Goal: Transaction & Acquisition: Purchase product/service

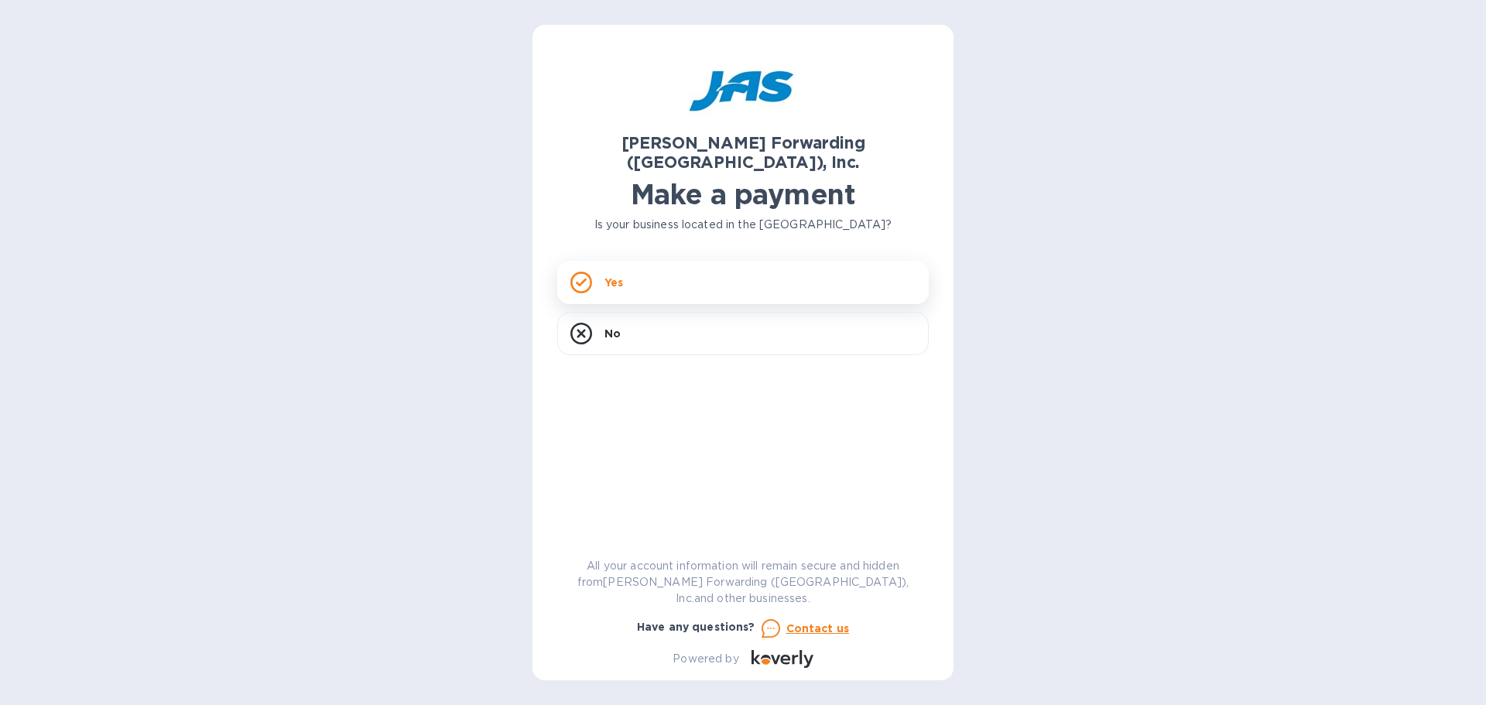
click at [670, 261] on div "Yes" at bounding box center [743, 282] width 372 height 43
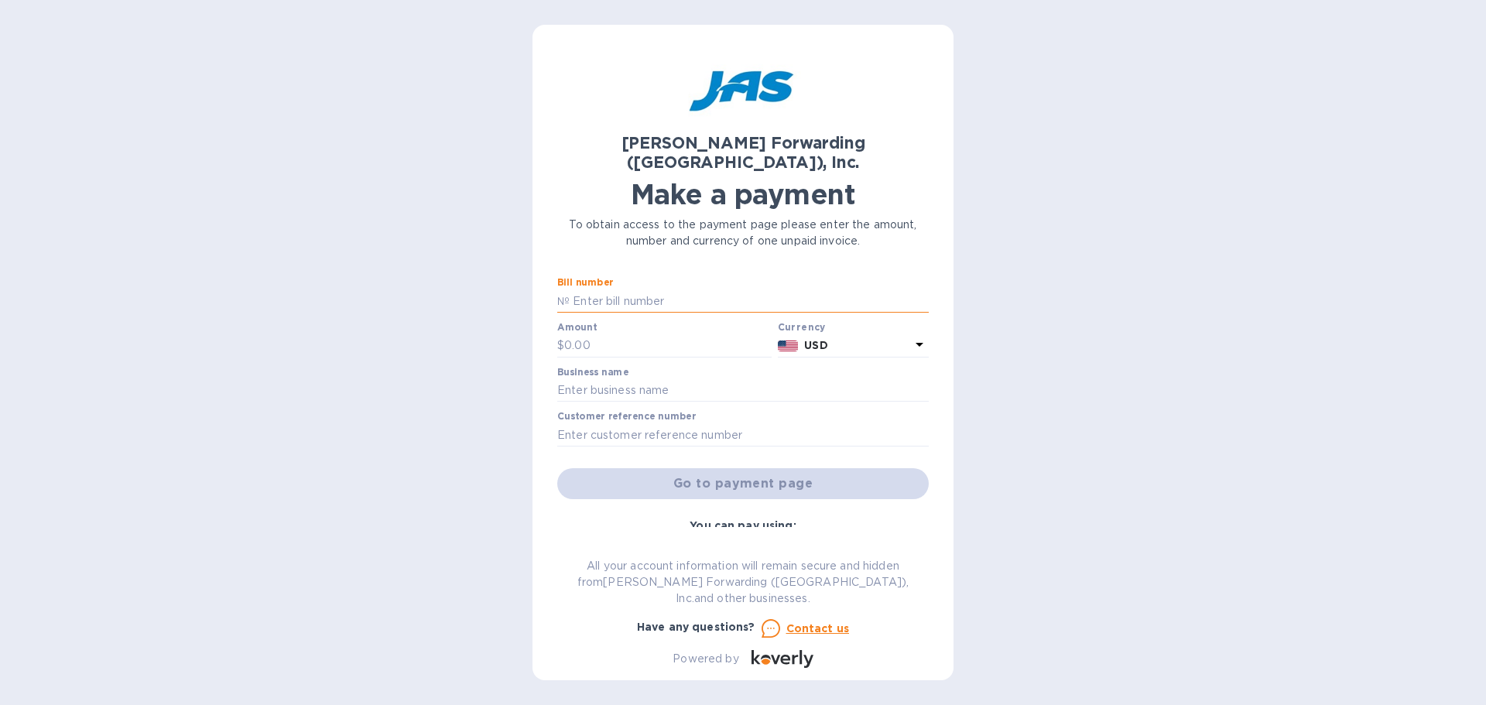
click at [646, 289] on input "text" at bounding box center [749, 300] width 359 height 23
paste input "ORF503372505"
type input "ORF503372505"
click at [608, 334] on input "text" at bounding box center [667, 345] width 207 height 23
type input "1,653.53"
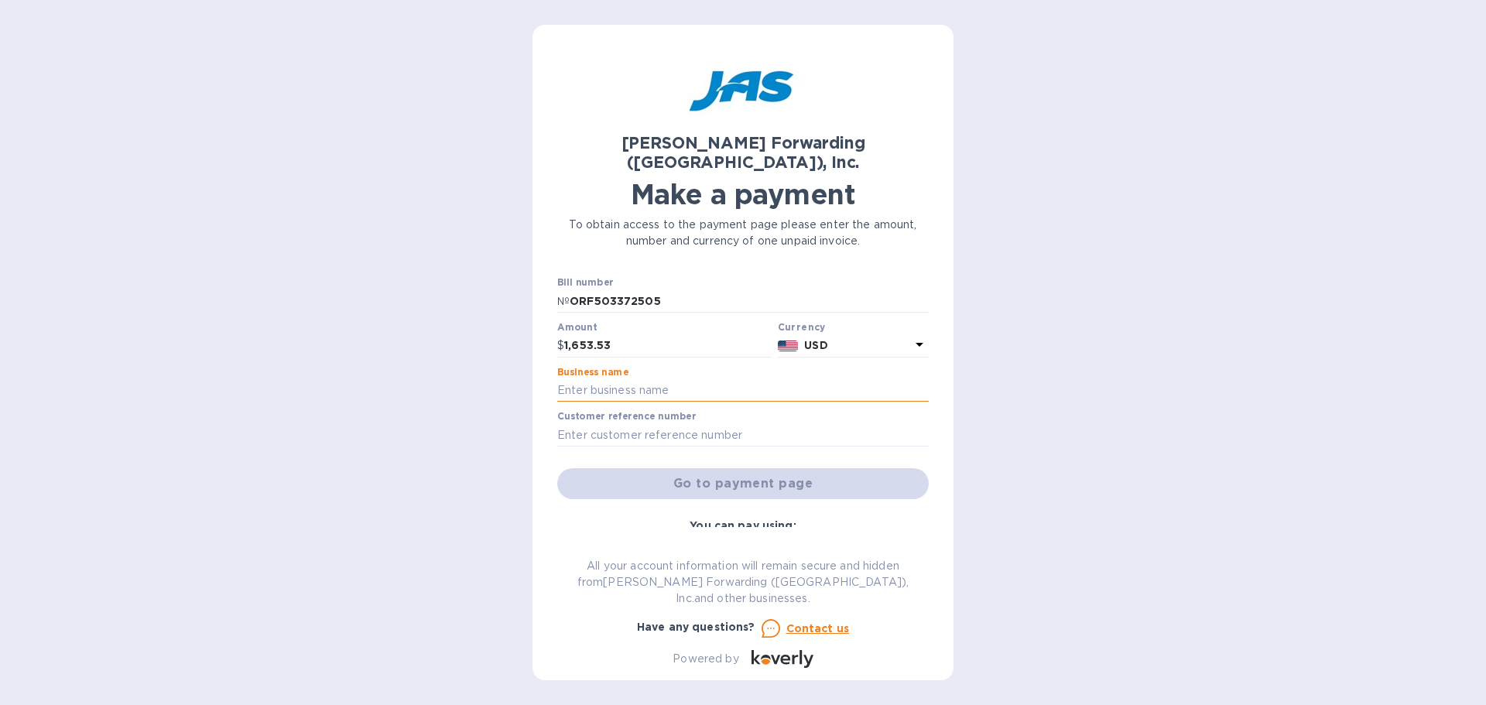
click at [662, 379] on input "text" at bounding box center [743, 390] width 372 height 23
type input "Absolute EMC LLc"
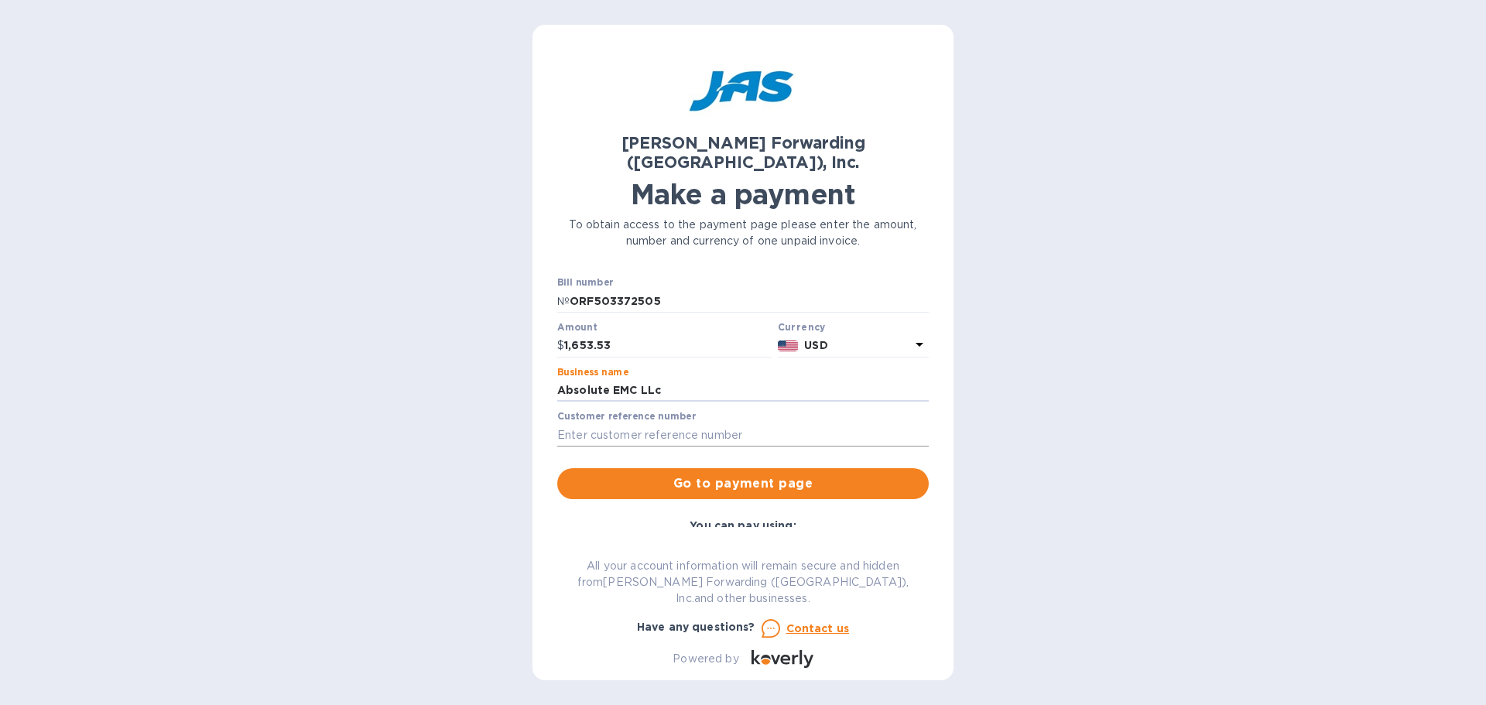
click at [638, 423] on input "text" at bounding box center [743, 434] width 372 height 23
type input "ABSEMCEVH"
drag, startPoint x: 601, startPoint y: 416, endPoint x: 522, endPoint y: 420, distance: 79.0
click at [522, 420] on div "[PERSON_NAME] Forwarding ([GEOGRAPHIC_DATA]), Inc. Make a payment To obtain acc…" at bounding box center [743, 352] width 1486 height 705
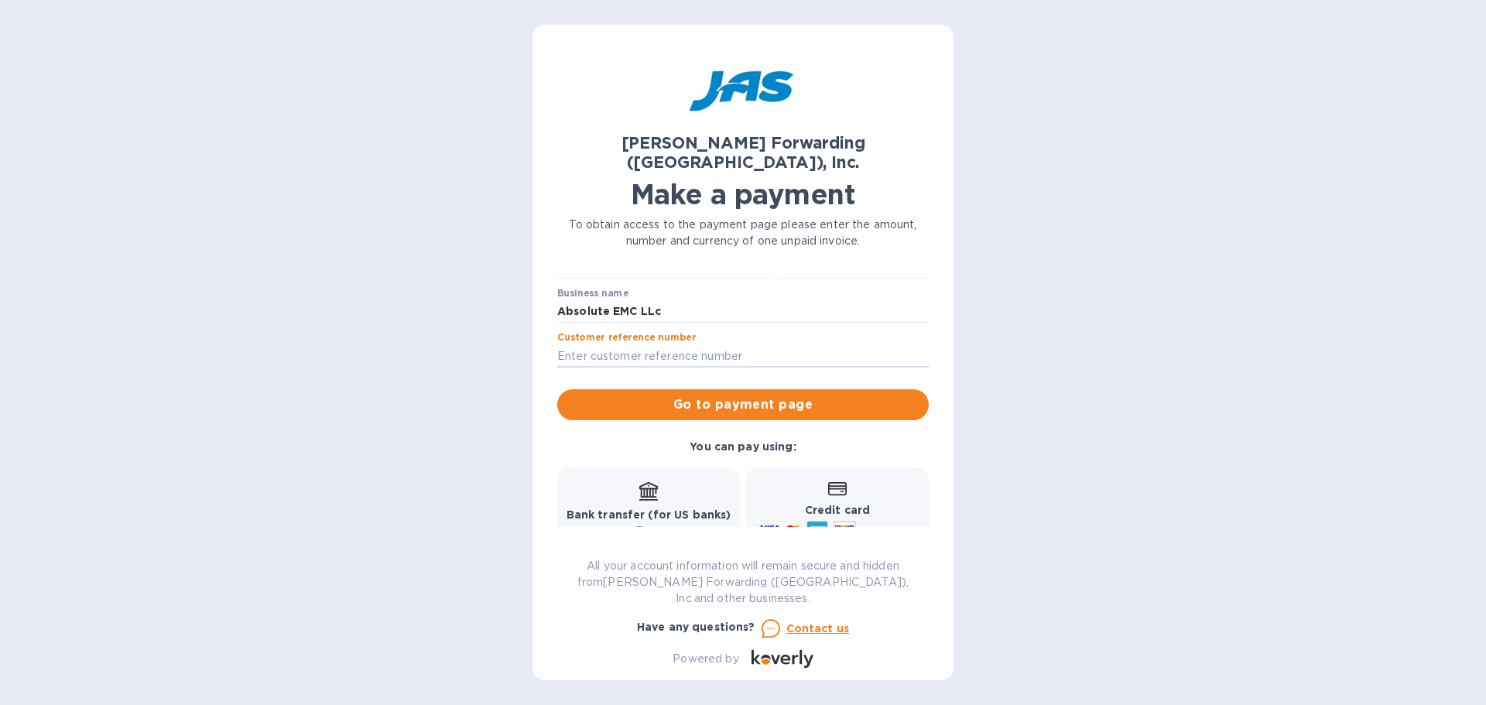
scroll to position [155, 0]
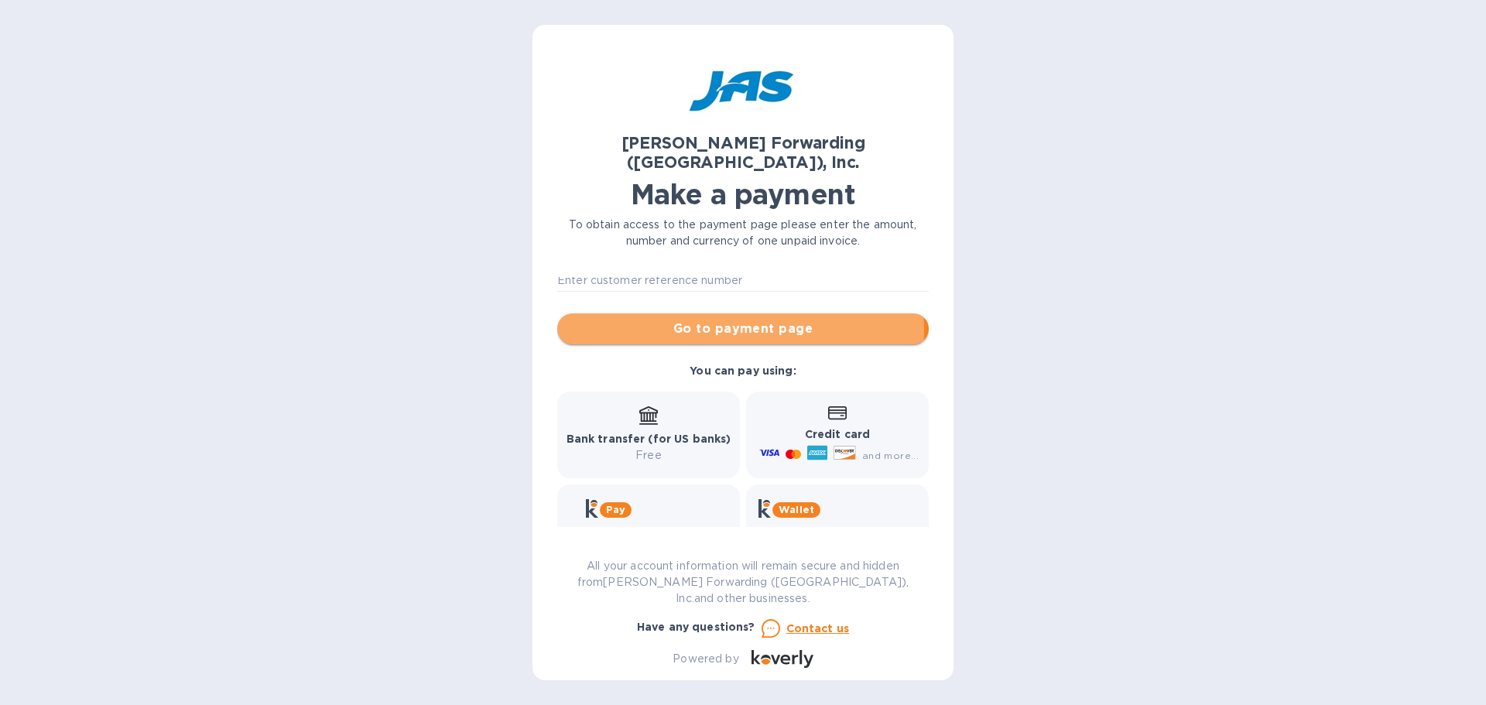
click at [724, 320] on span "Go to payment page" at bounding box center [743, 329] width 347 height 19
